Goal: Find specific page/section: Find specific page/section

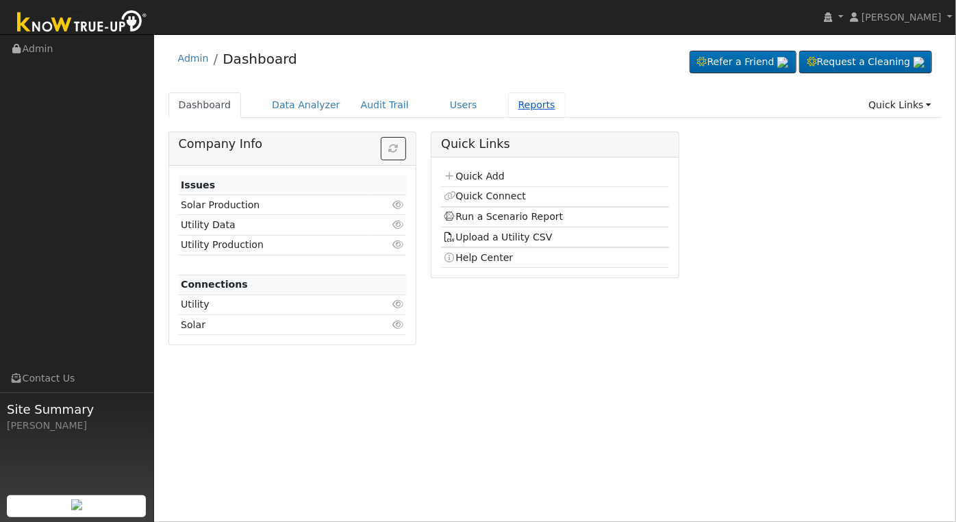
click at [508, 105] on link "Reports" at bounding box center [536, 104] width 57 height 25
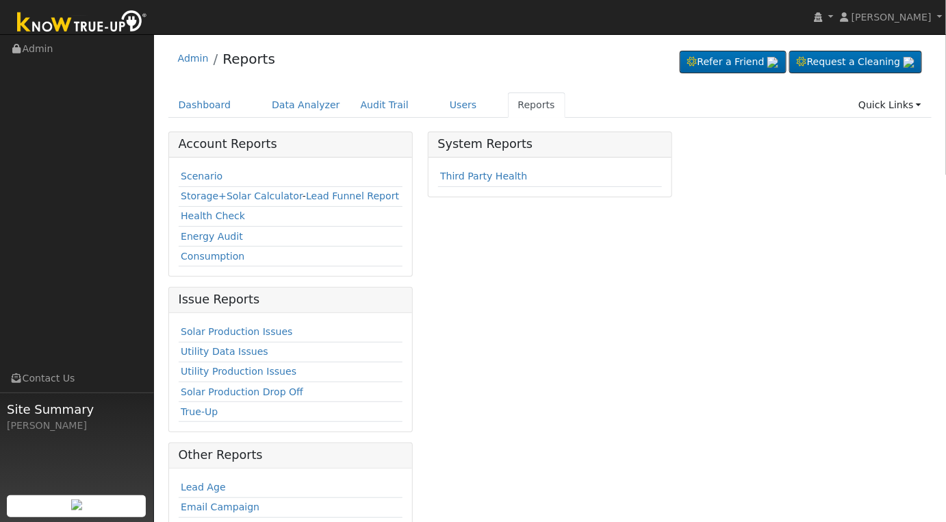
click at [169, 169] on div "Scenario Storage+Solar Calculator - Lead Funnel Report Health Check Energy Audi…" at bounding box center [291, 216] width 244 height 119
click at [186, 172] on link "Scenario" at bounding box center [202, 175] width 42 height 11
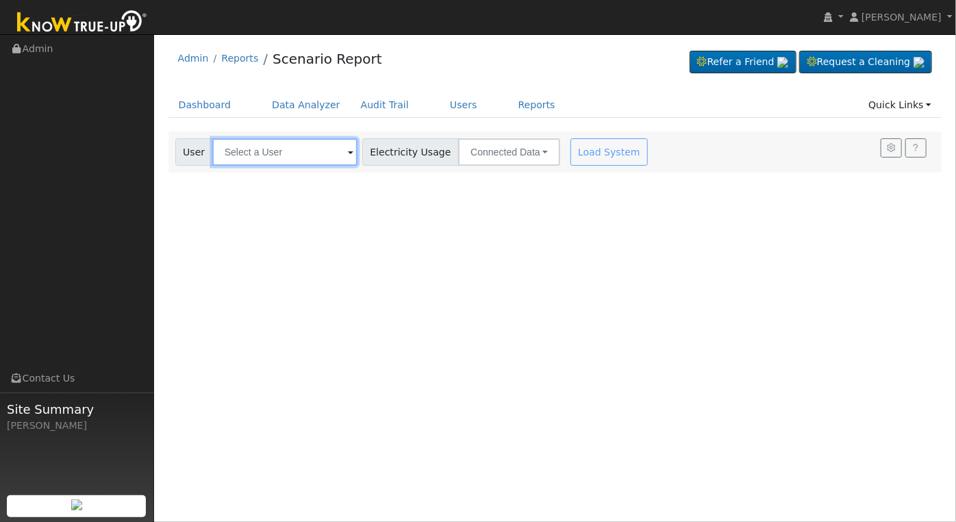
click at [272, 156] on input "text" at bounding box center [284, 151] width 145 height 27
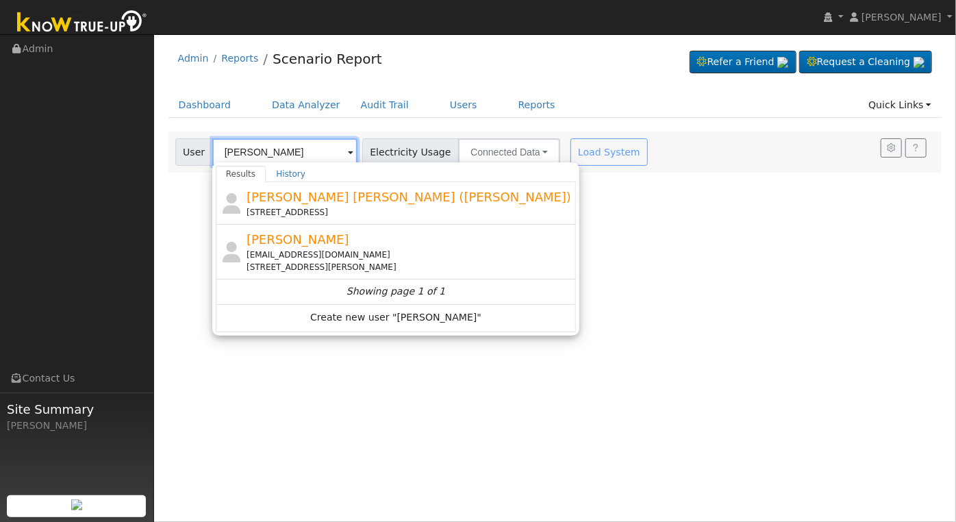
type input "[PERSON_NAME]"
click at [642, 249] on div "User Profile First name Last name Email Email Notifications No Emails No Emails…" at bounding box center [555, 277] width 802 height 487
